Goal: Use online tool/utility: Utilize a website feature to perform a specific function

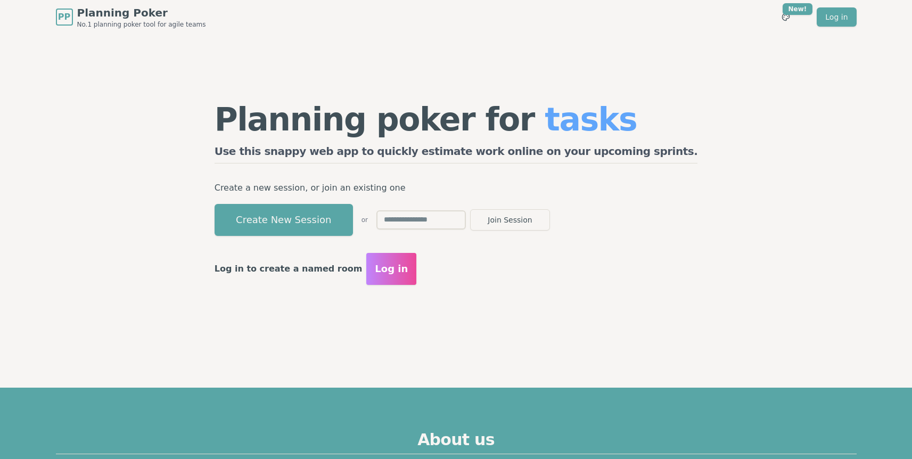
click at [466, 222] on input "text" at bounding box center [421, 219] width 89 height 19
type input "****"
click at [550, 221] on button "Join Session" at bounding box center [510, 219] width 80 height 21
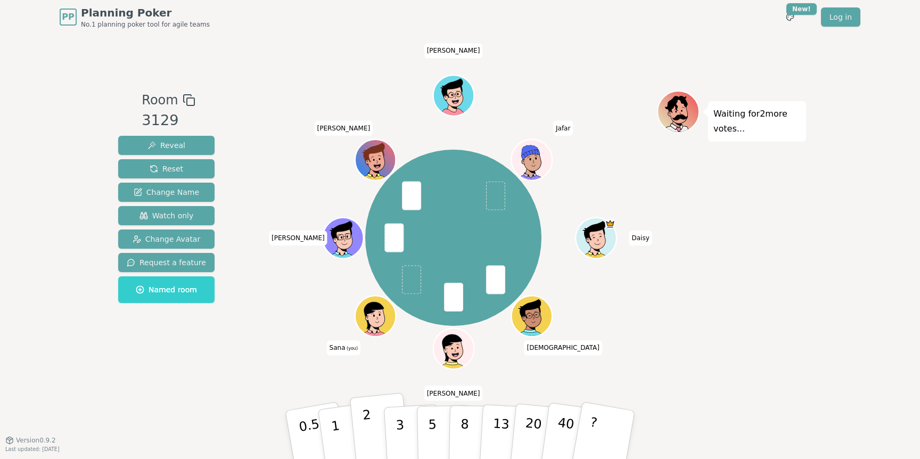
click at [374, 429] on button "2" at bounding box center [380, 435] width 61 height 85
click at [278, 362] on div "[PERSON_NAME] [PERSON_NAME] (you) [PERSON_NAME] [PERSON_NAME]" at bounding box center [453, 238] width 407 height 256
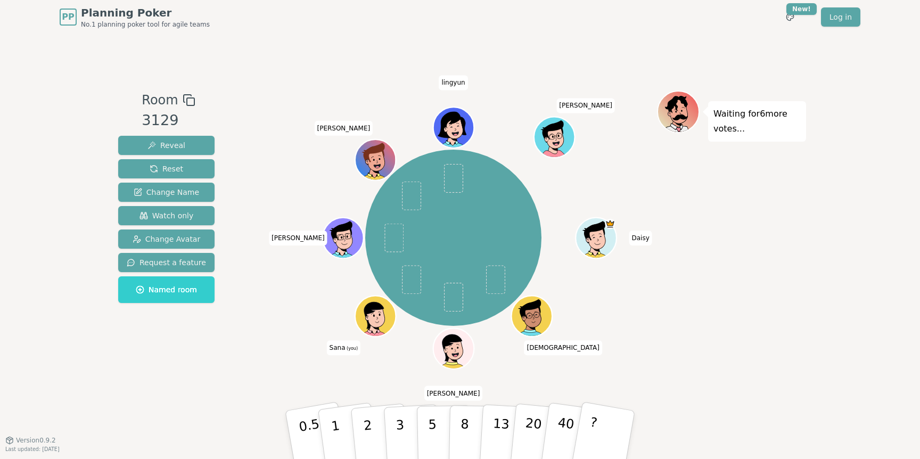
drag, startPoint x: 403, startPoint y: 438, endPoint x: 398, endPoint y: 479, distance: 41.8
click at [398, 459] on html "PP Planning Poker No.1 planning poker tool for agile teams Toggle theme New! Lo…" at bounding box center [460, 229] width 920 height 459
click at [398, 448] on p "3" at bounding box center [401, 436] width 12 height 58
click at [405, 424] on button "3" at bounding box center [412, 435] width 58 height 83
click at [401, 424] on p "3" at bounding box center [401, 436] width 12 height 58
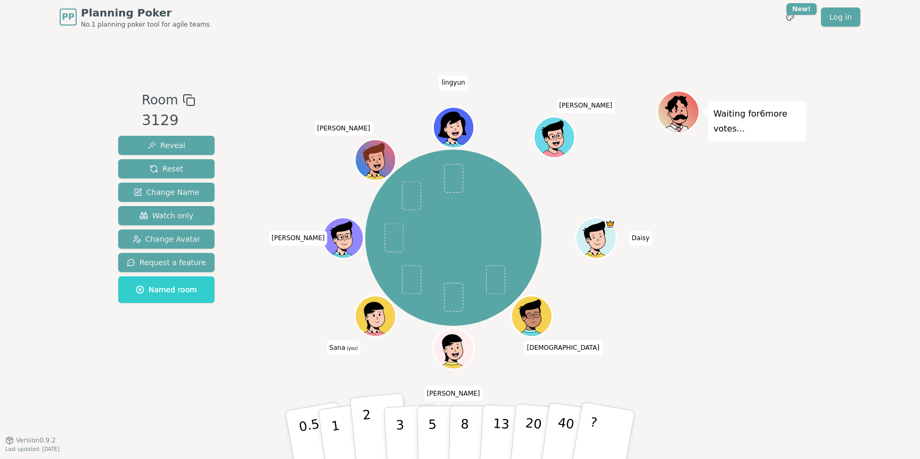
click at [375, 433] on button "2" at bounding box center [380, 435] width 61 height 85
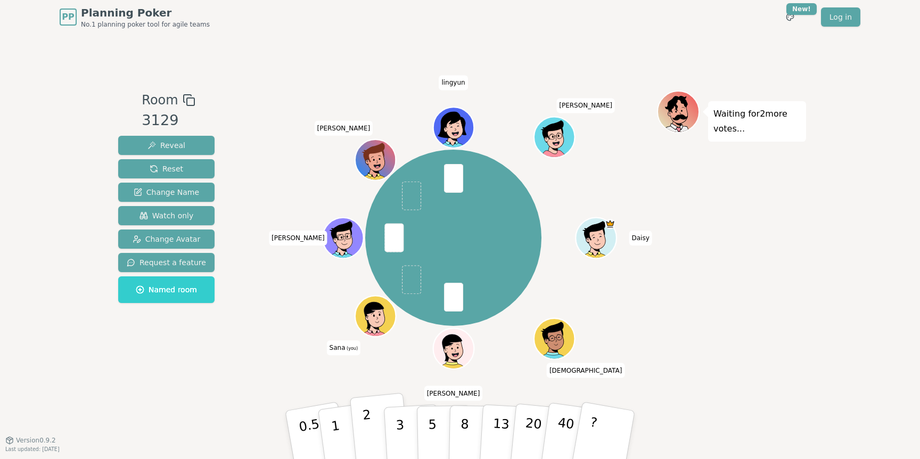
click at [374, 440] on button "2" at bounding box center [380, 435] width 61 height 85
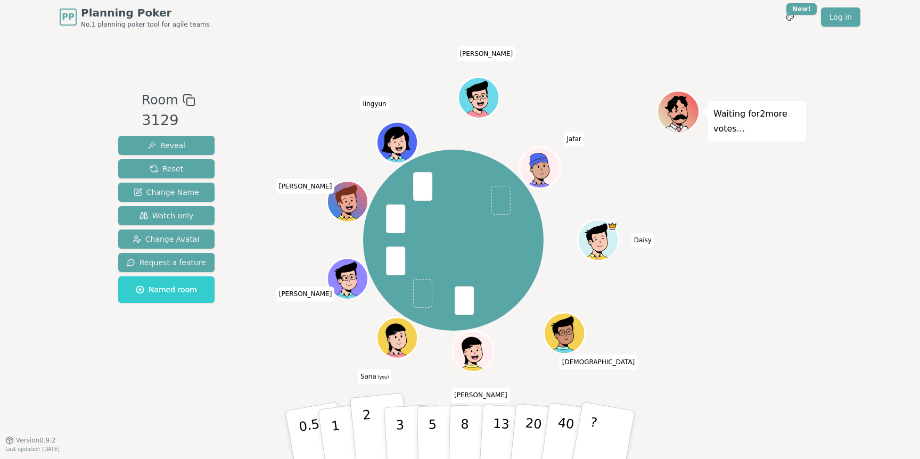
click at [366, 428] on p "2" at bounding box center [369, 436] width 14 height 58
click at [200, 371] on div "Room 3129 Reveal Reset Change Name Watch only Change Avatar Request a feature N…" at bounding box center [166, 237] width 105 height 293
click at [371, 437] on p "2" at bounding box center [369, 436] width 14 height 58
click at [371, 441] on p "2" at bounding box center [369, 436] width 14 height 58
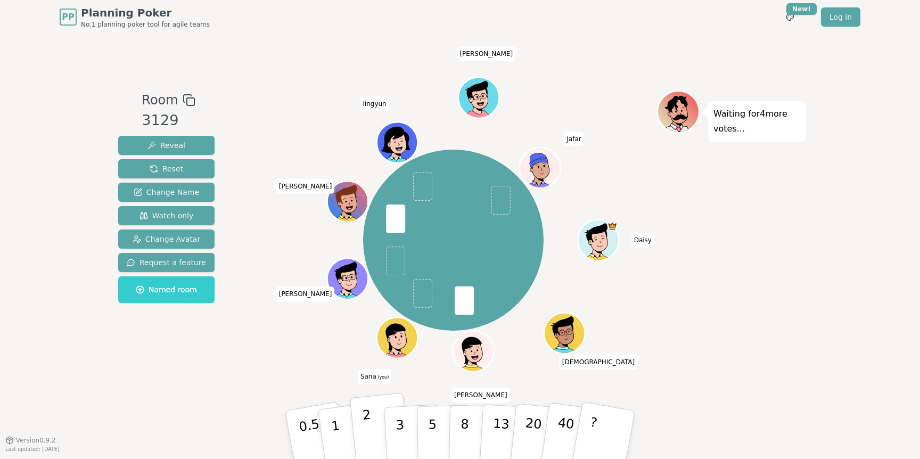
click at [374, 435] on button "2" at bounding box center [380, 435] width 61 height 85
click at [609, 430] on button "?" at bounding box center [604, 435] width 67 height 88
